Goal: Use online tool/utility

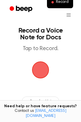
click at [43, 71] on span "button" at bounding box center [41, 70] width 16 height 16
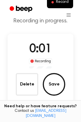
scroll to position [45, 0]
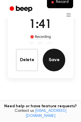
click at [58, 57] on button "Save" at bounding box center [54, 60] width 23 height 23
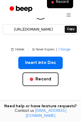
scroll to position [56, 0]
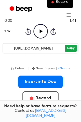
click at [70, 49] on button "Copy" at bounding box center [71, 48] width 12 height 7
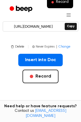
scroll to position [79, 0]
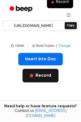
click at [31, 74] on button "Record" at bounding box center [41, 76] width 36 height 14
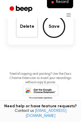
scroll to position [33, 0]
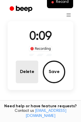
click at [26, 65] on button "Delete" at bounding box center [27, 71] width 23 height 23
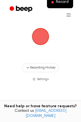
scroll to position [25, 0]
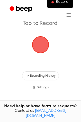
click at [38, 47] on span "button" at bounding box center [41, 45] width 16 height 16
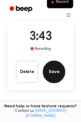
click at [55, 69] on button "Save" at bounding box center [54, 71] width 23 height 23
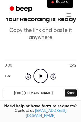
scroll to position [12, 0]
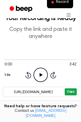
click at [71, 92] on button "Copy" at bounding box center [71, 91] width 12 height 7
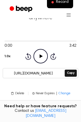
scroll to position [58, 0]
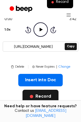
click at [34, 96] on button "Record" at bounding box center [41, 97] width 36 height 14
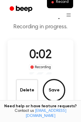
scroll to position [23, 0]
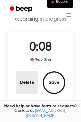
click at [17, 77] on button "Delete" at bounding box center [27, 82] width 23 height 23
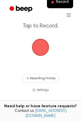
click at [40, 51] on span "button" at bounding box center [41, 47] width 16 height 16
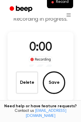
scroll to position [31, 0]
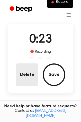
click at [23, 72] on button "Delete" at bounding box center [27, 74] width 23 height 23
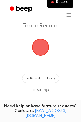
click at [38, 49] on span "button" at bounding box center [41, 47] width 16 height 16
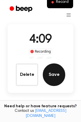
click at [56, 68] on button "Save" at bounding box center [54, 74] width 23 height 23
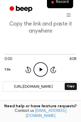
scroll to position [23, 0]
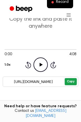
drag, startPoint x: 69, startPoint y: 81, endPoint x: 66, endPoint y: 80, distance: 3.2
click at [69, 81] on button "Copy" at bounding box center [71, 81] width 12 height 7
